Goal: Find specific fact: Find contact information

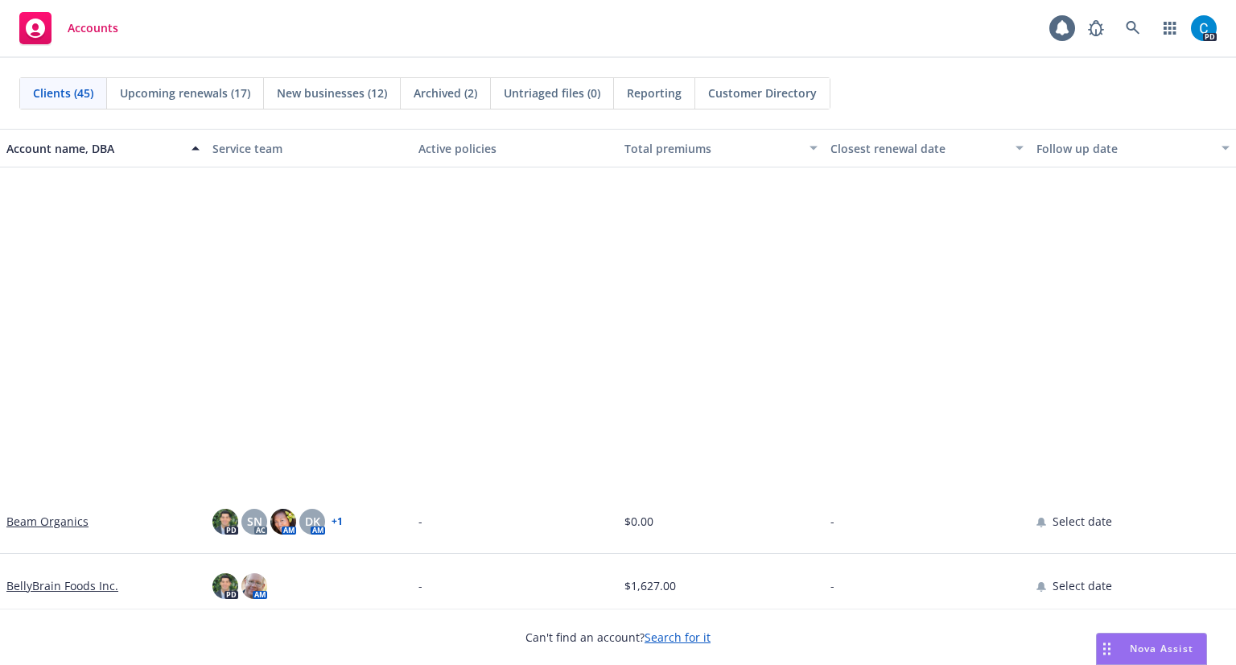
scroll to position [402, 0]
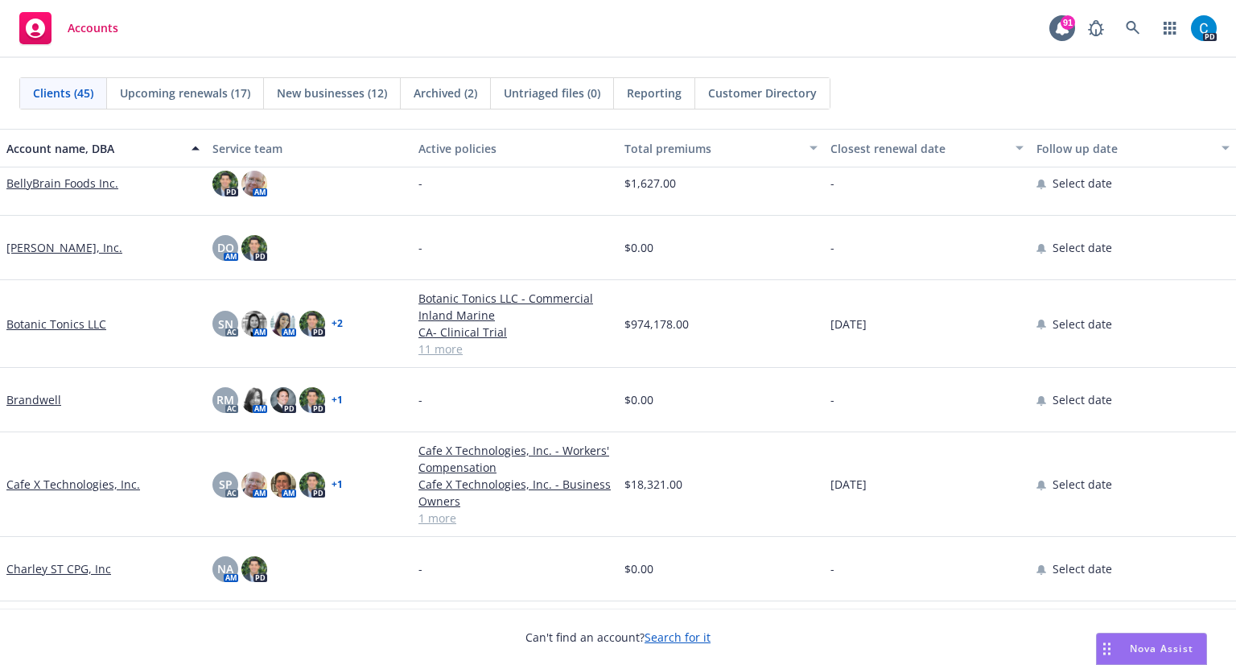
click at [39, 329] on link "Botanic Tonics LLC" at bounding box center [56, 323] width 100 height 17
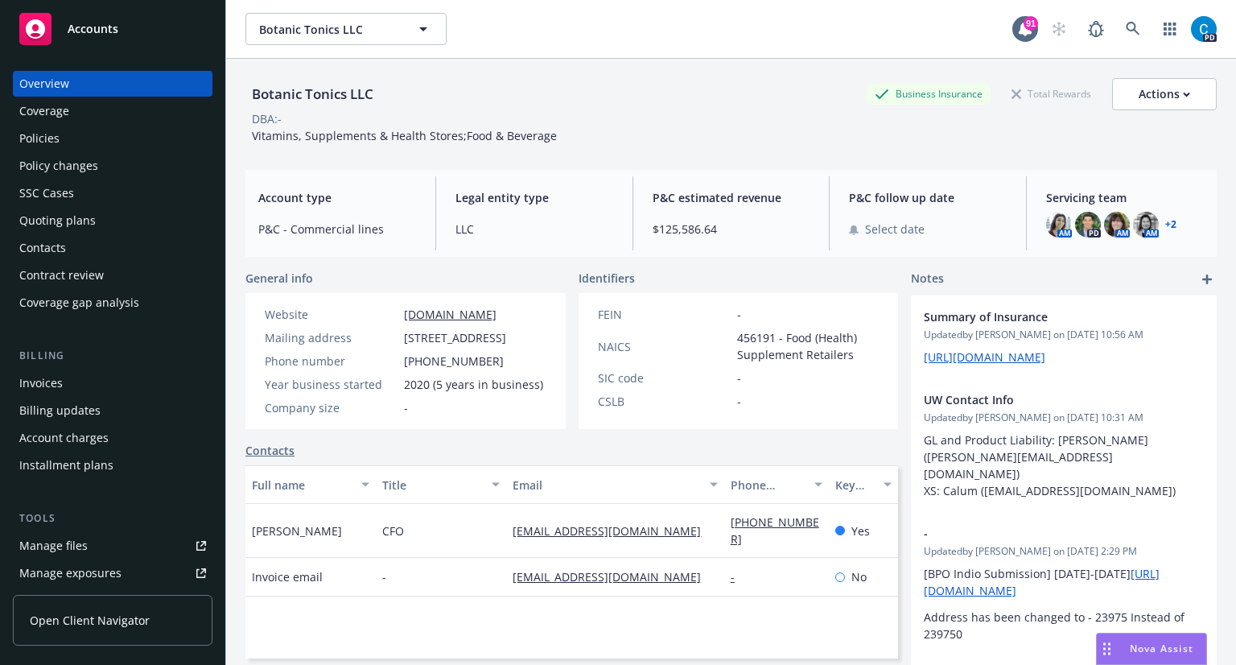
drag, startPoint x: 405, startPoint y: 338, endPoint x: 525, endPoint y: 355, distance: 121.1
click at [506, 346] on span "[STREET_ADDRESS]" at bounding box center [455, 337] width 102 height 17
copy span "[STREET_ADDRESS]"
